Goal: Find specific page/section: Find specific page/section

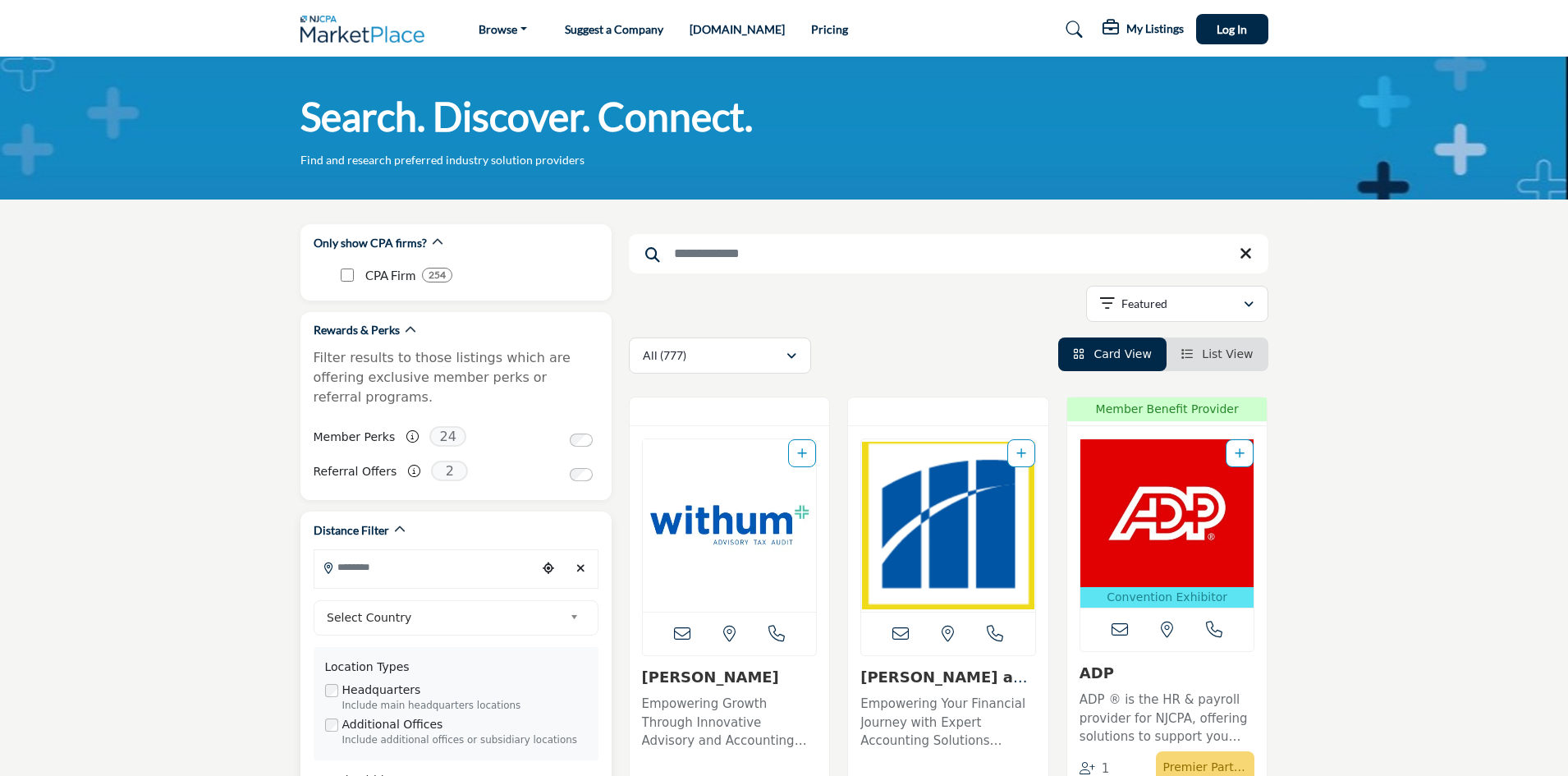
click at [370, 551] on input "Search Location" at bounding box center [424, 567] width 221 height 32
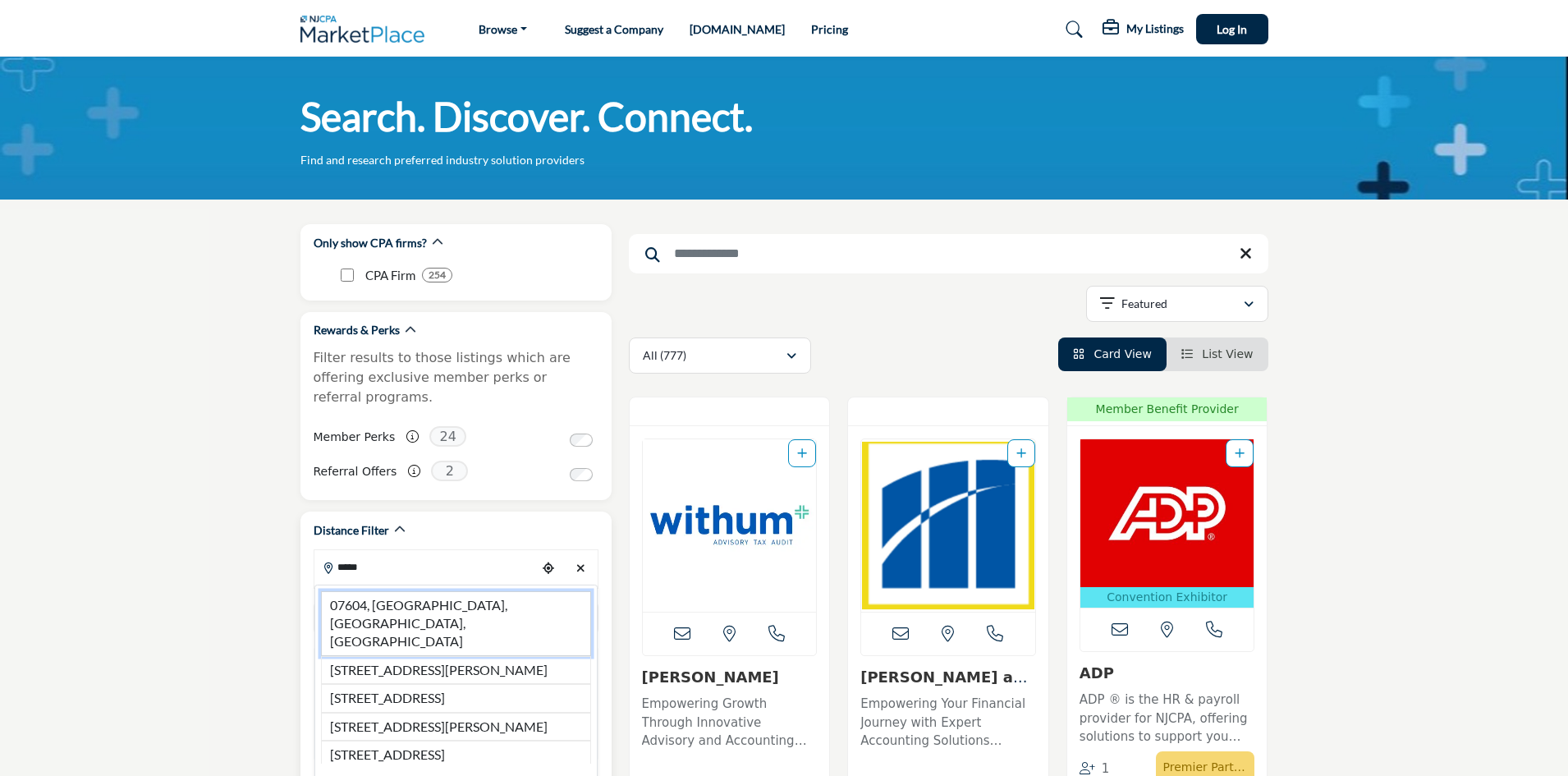
click at [458, 591] on li "07604, [GEOGRAPHIC_DATA], [GEOGRAPHIC_DATA], [GEOGRAPHIC_DATA]" at bounding box center [456, 624] width 270 height 65
type input "**********"
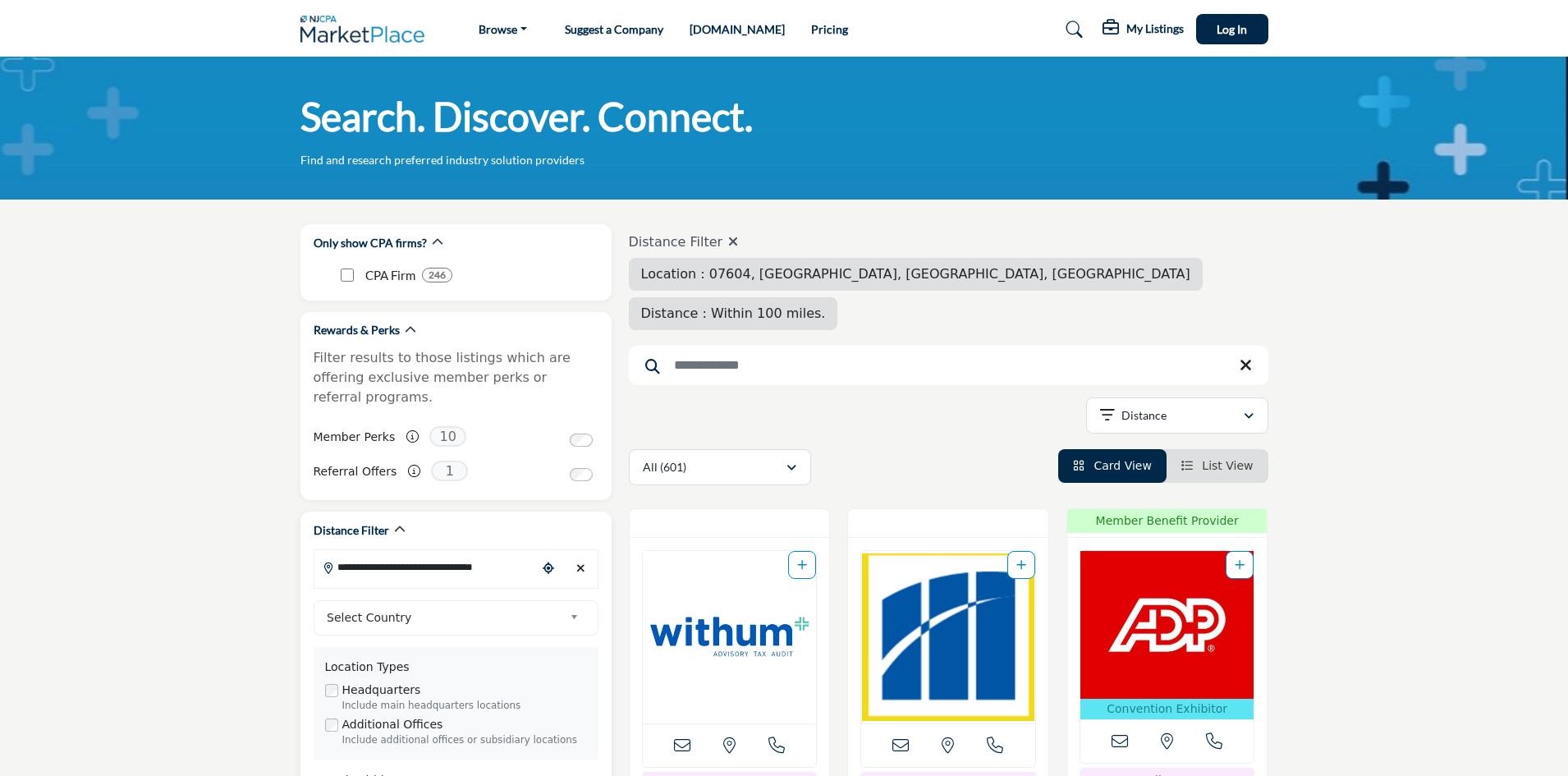
click at [579, 607] on b at bounding box center [577, 617] width 15 height 20
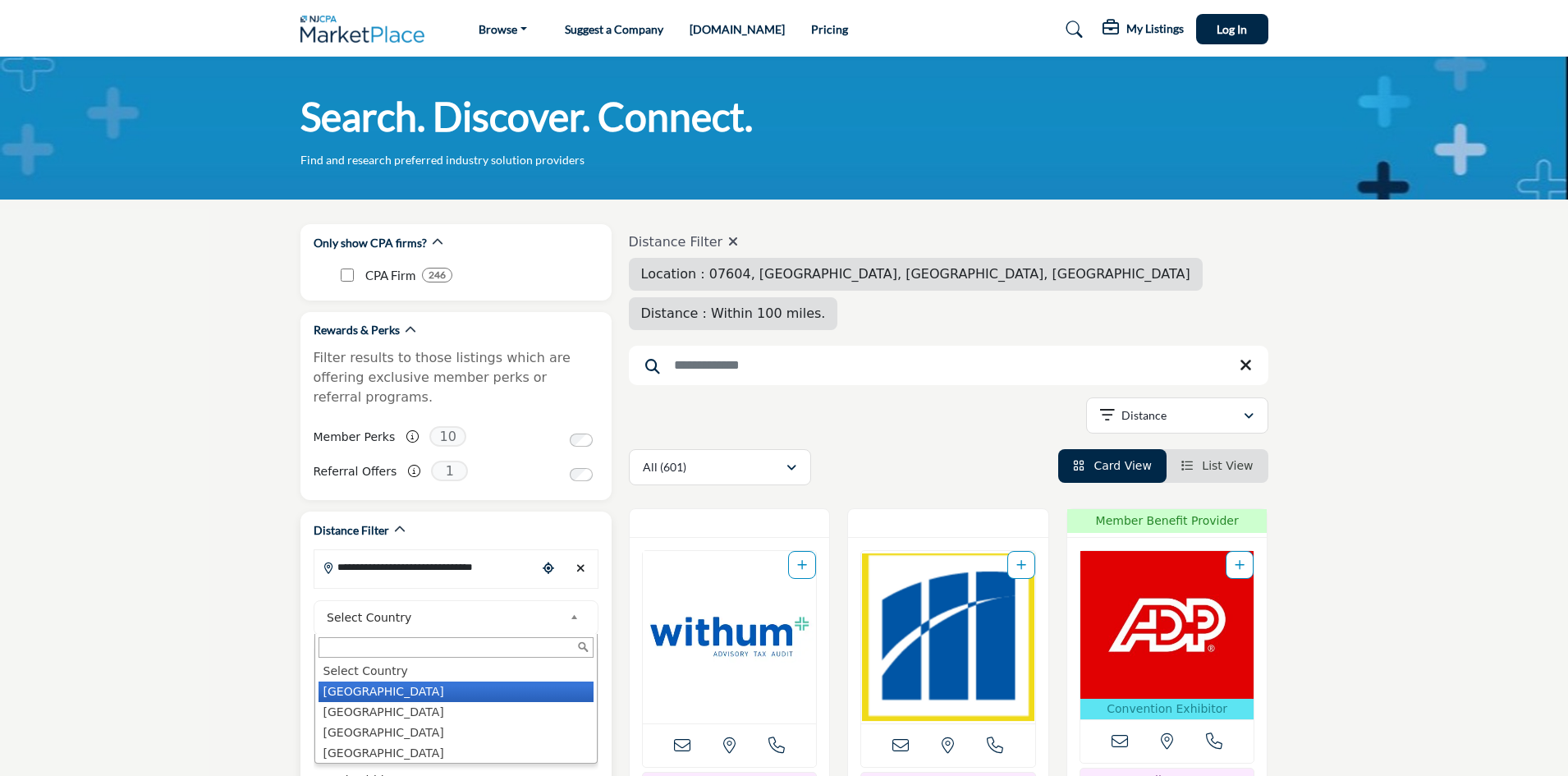
click at [371, 682] on li "[GEOGRAPHIC_DATA]" at bounding box center [456, 691] width 275 height 20
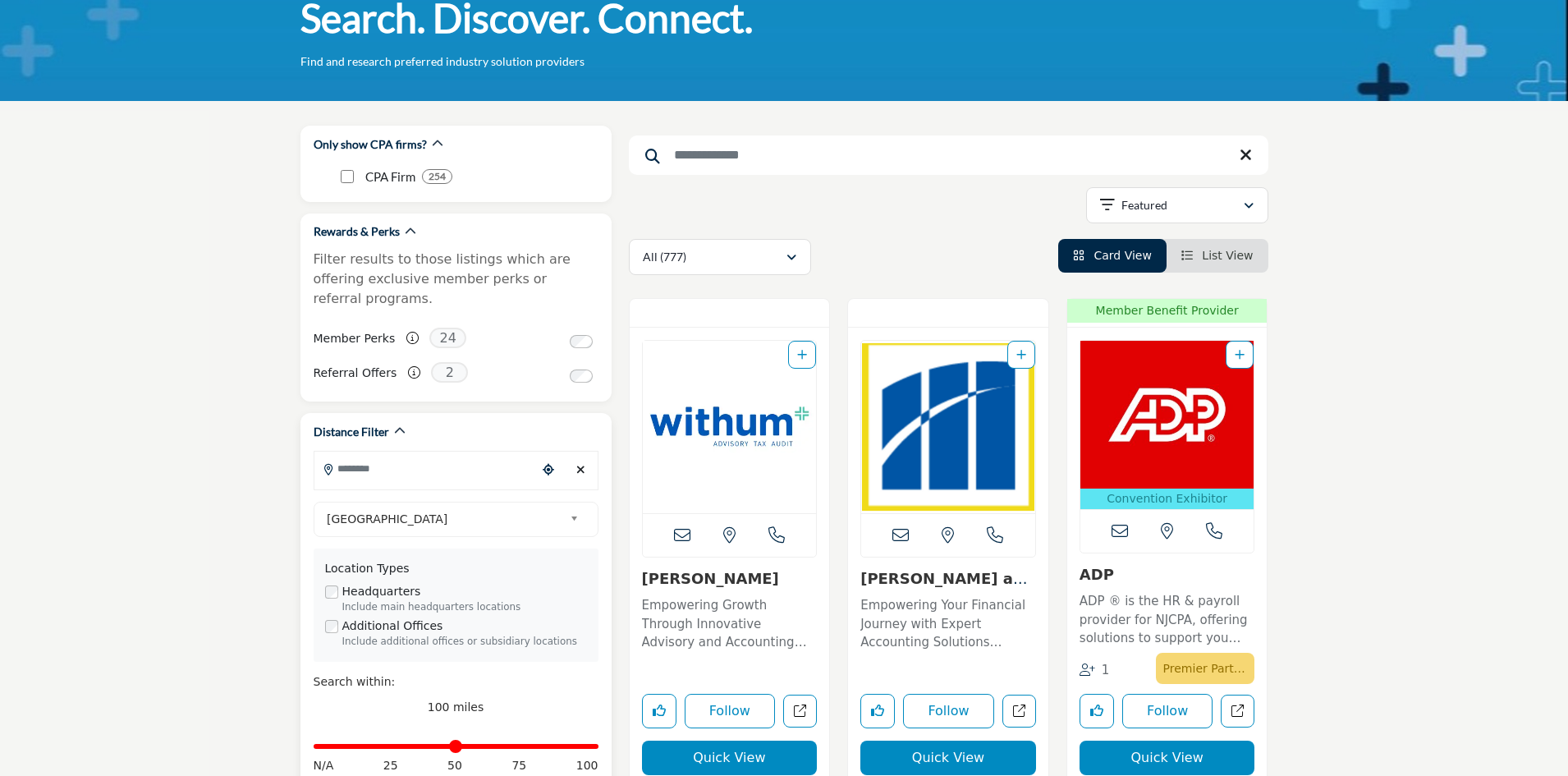
scroll to position [82, 0]
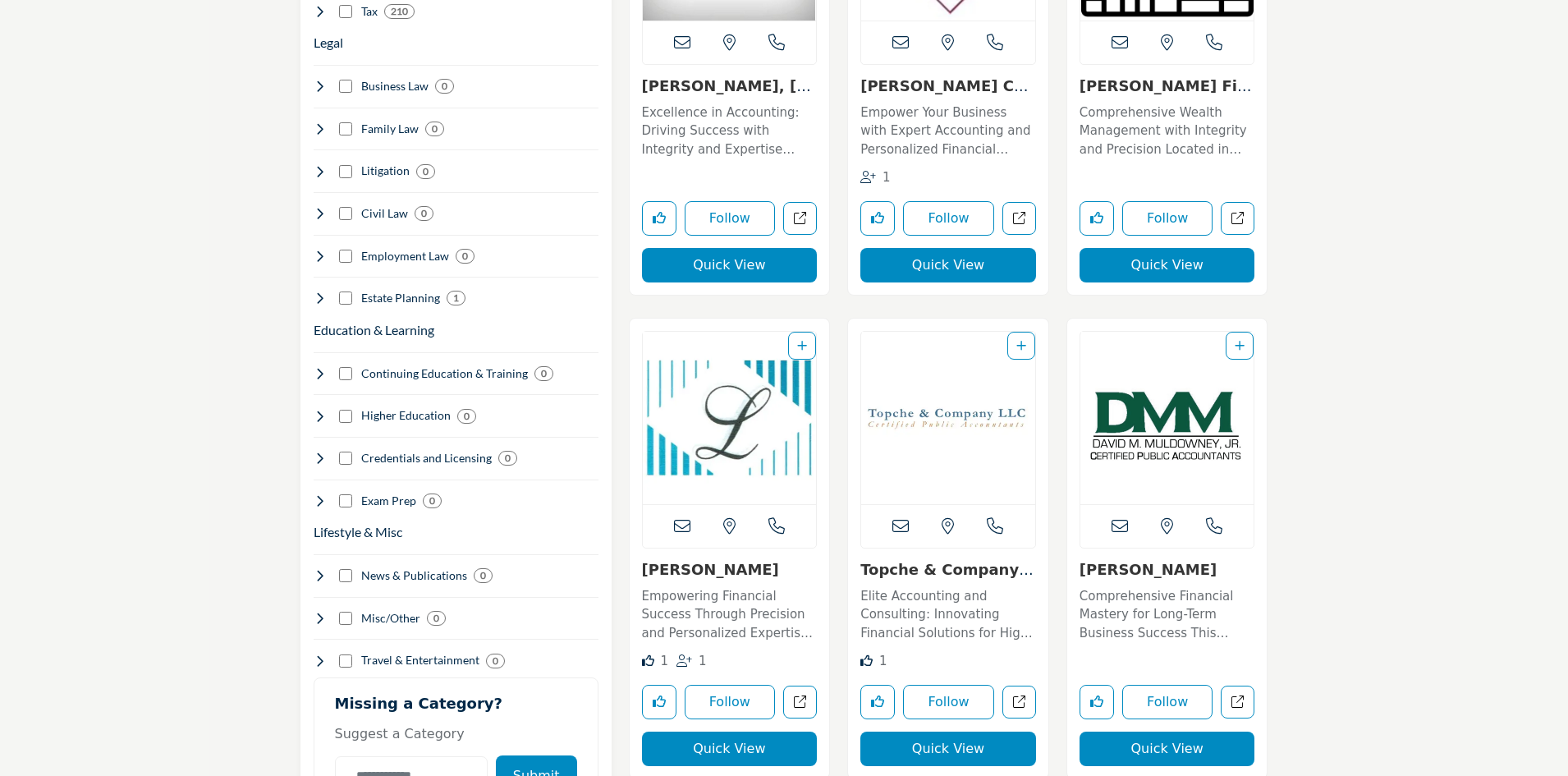
scroll to position [1806, 0]
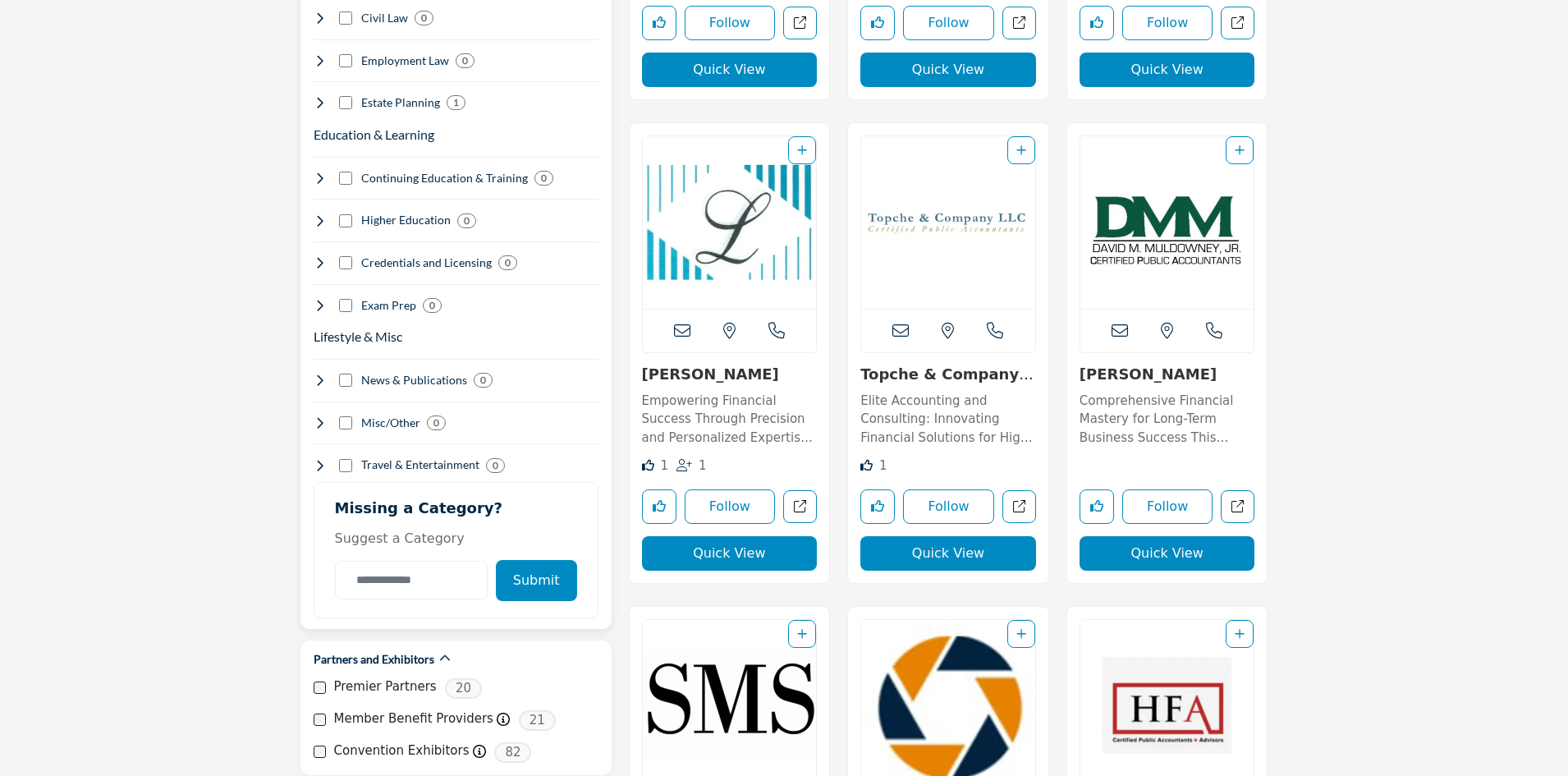
click at [543, 565] on button "Submit" at bounding box center [536, 580] width 81 height 41
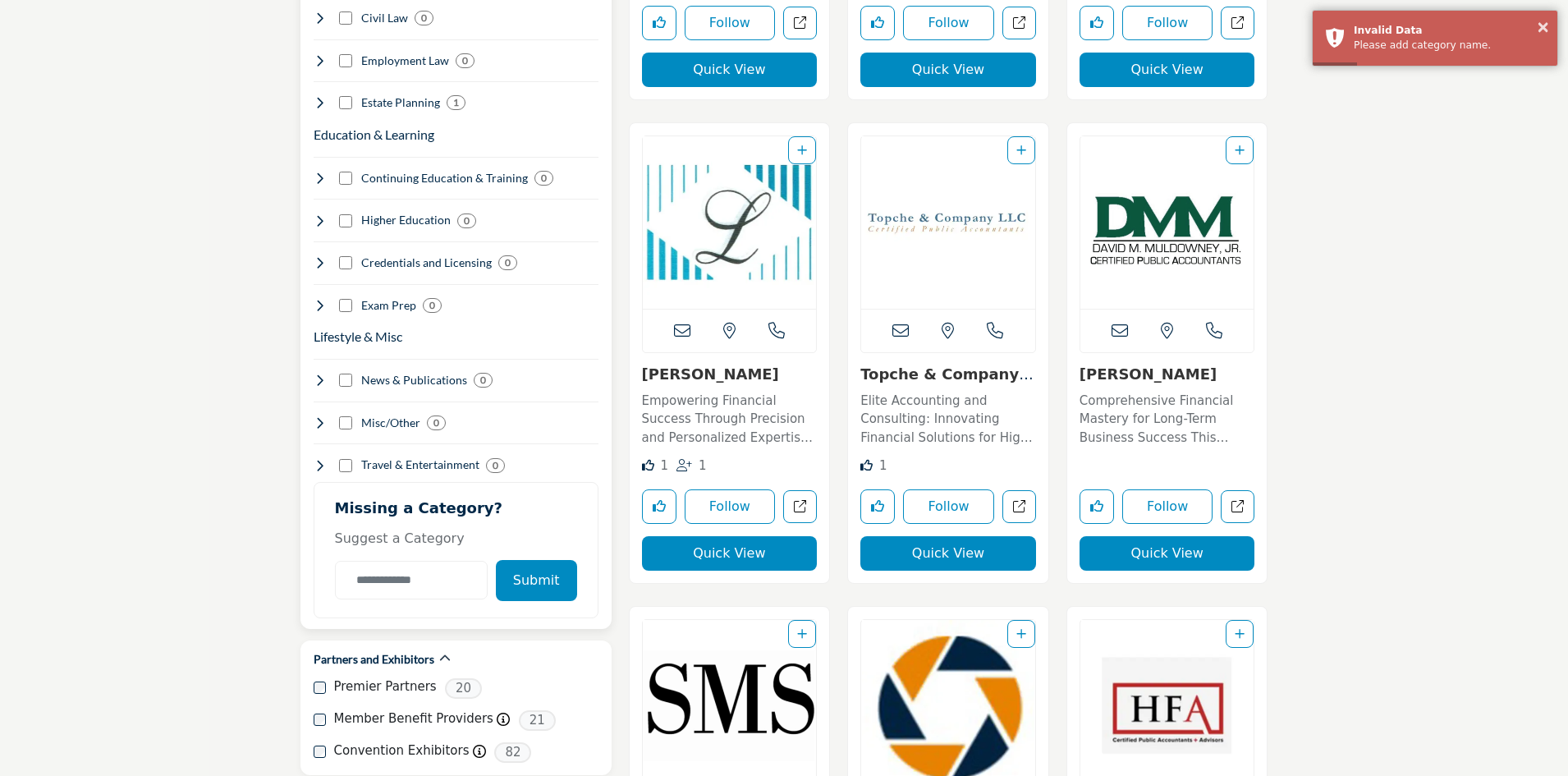
click at [543, 565] on button "Submit" at bounding box center [536, 580] width 81 height 41
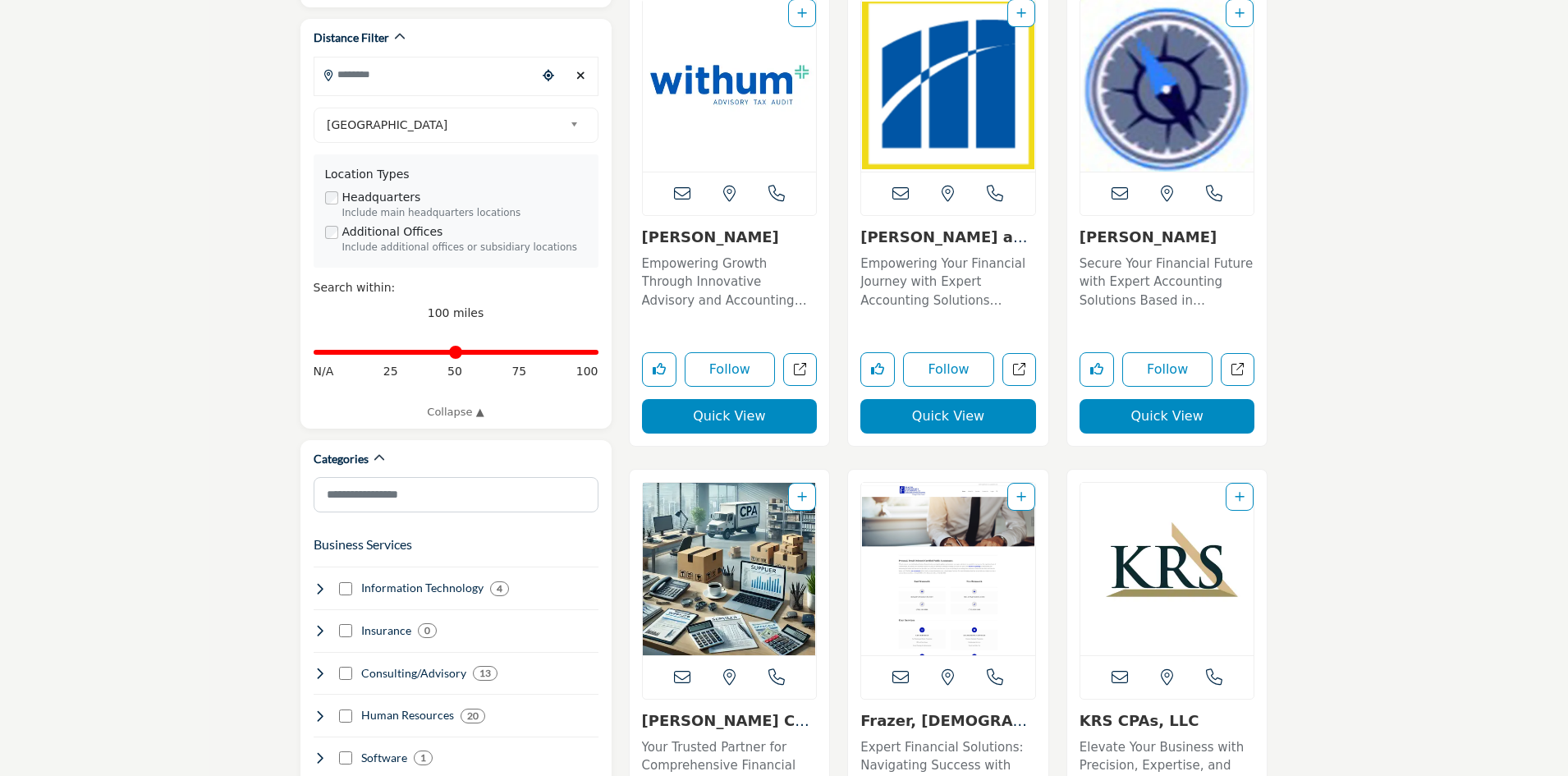
scroll to position [0, 0]
